Goal: Task Accomplishment & Management: Manage account settings

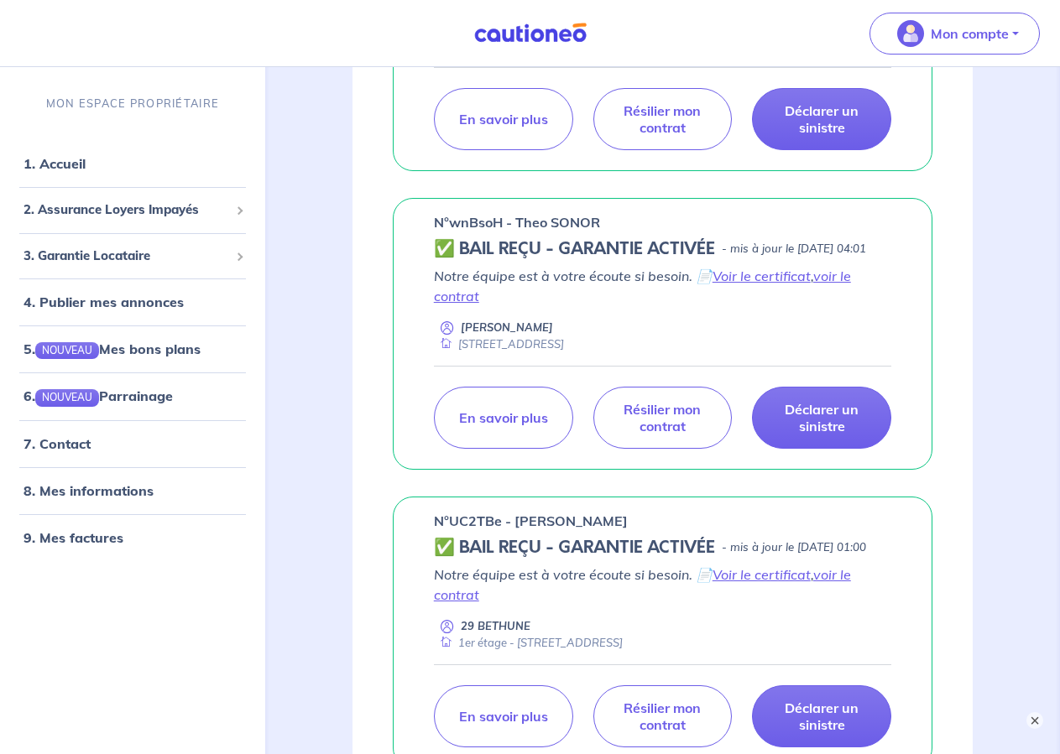
scroll to position [770, 0]
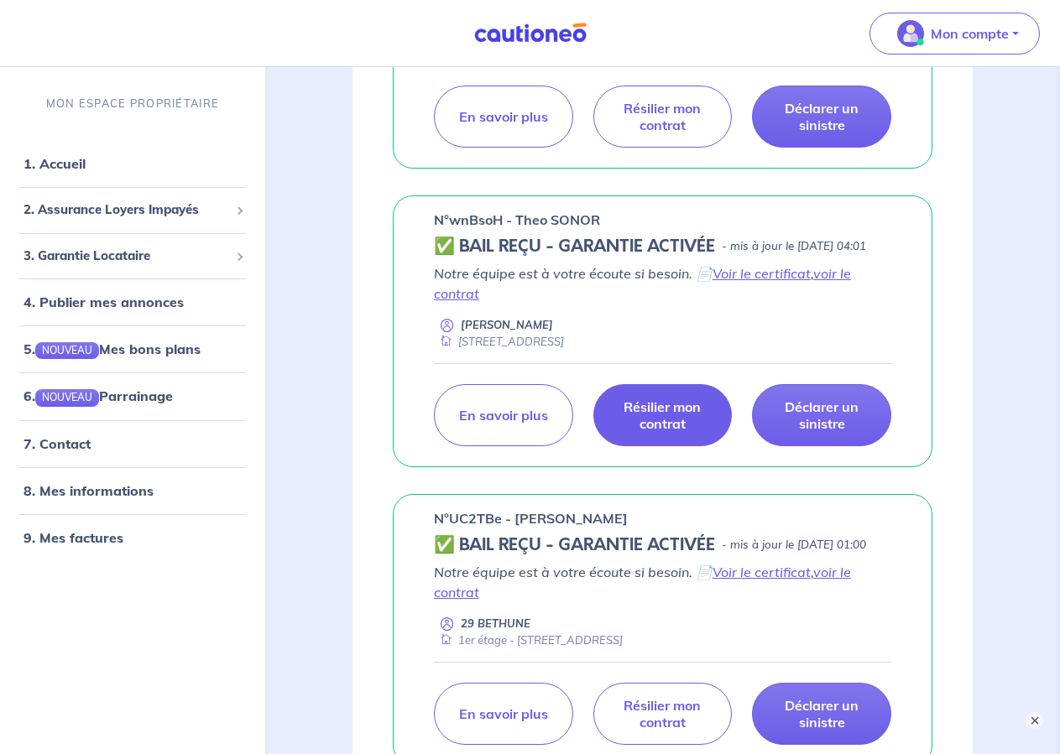
click at [666, 432] on p "Résilier mon contrat" at bounding box center [662, 416] width 97 height 34
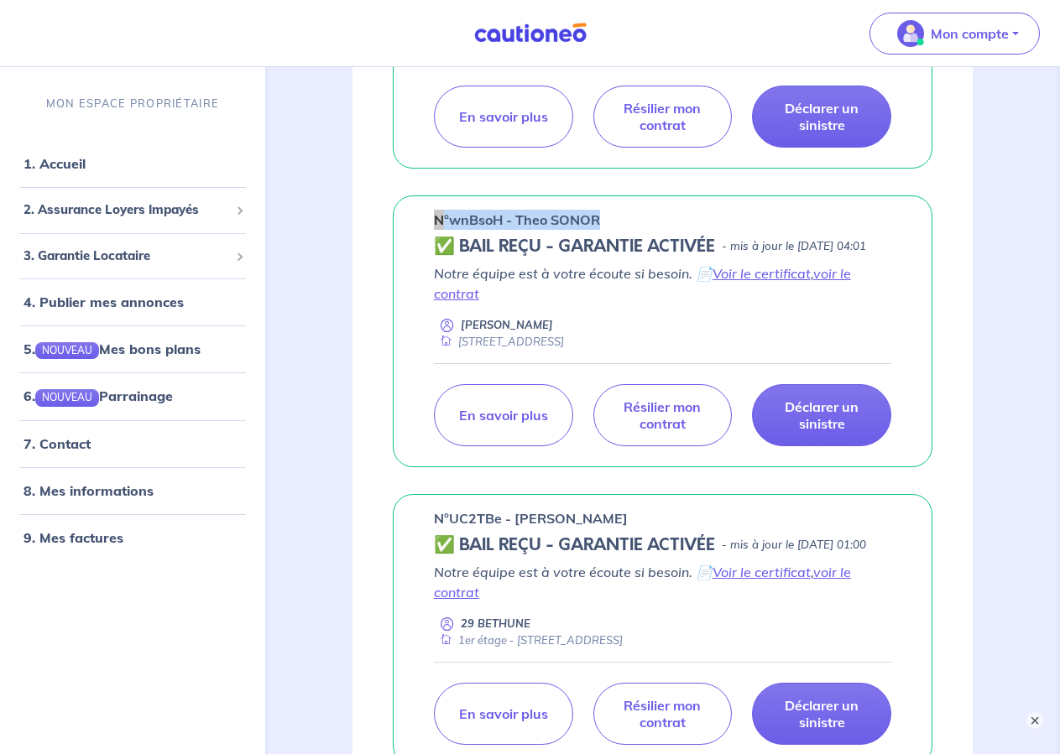
drag, startPoint x: 599, startPoint y: 258, endPoint x: 436, endPoint y: 259, distance: 162.8
click at [436, 230] on p "n°wnBsoH - Theo SONOR" at bounding box center [517, 220] width 166 height 20
copy p "n°wnBsoH - Theo SONOR"
click at [1035, 720] on button "×" at bounding box center [1035, 721] width 20 height 20
click at [69, 445] on link "7. Contact" at bounding box center [55, 443] width 65 height 17
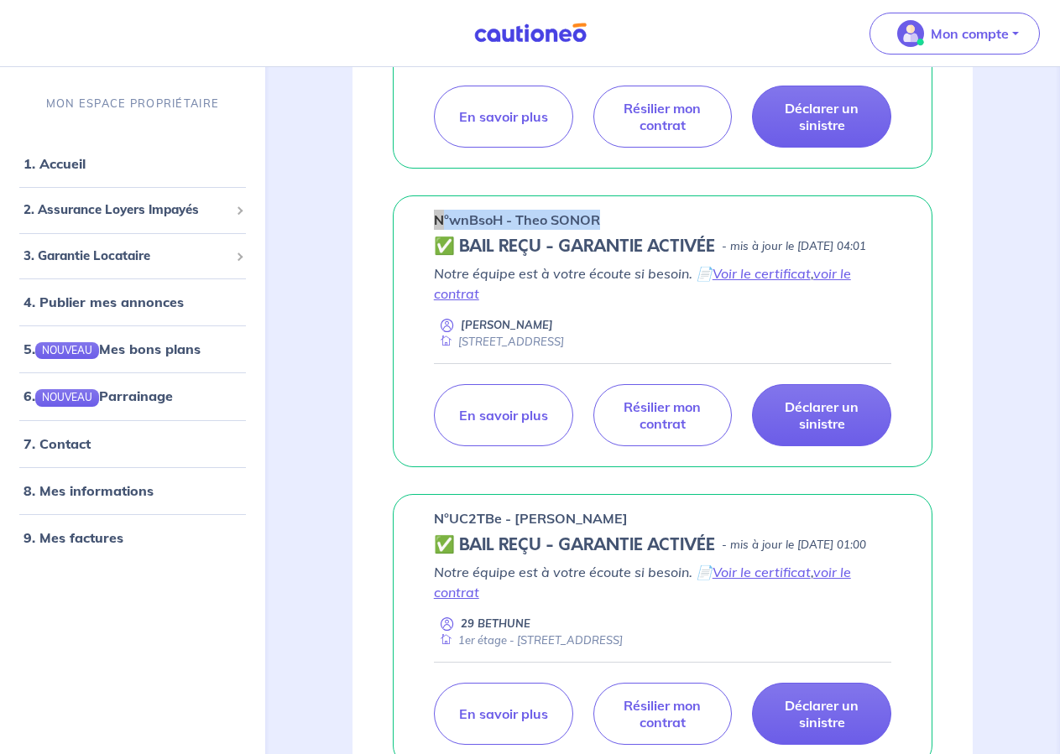
copy p "n°wnBsoH - Theo SONOR"
